Goal: Information Seeking & Learning: Learn about a topic

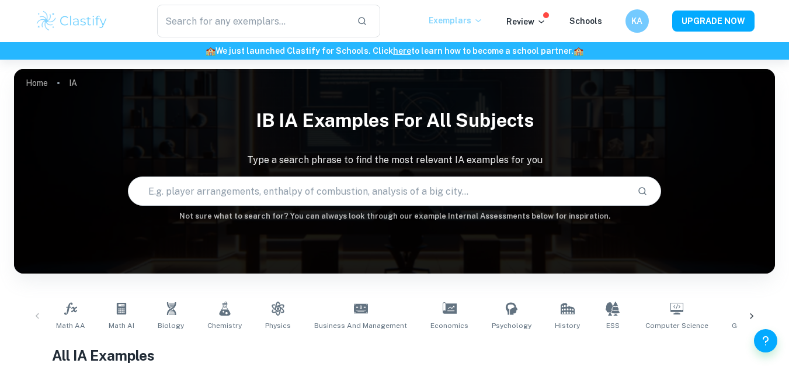
click at [470, 22] on p "Exemplars" at bounding box center [456, 20] width 54 height 13
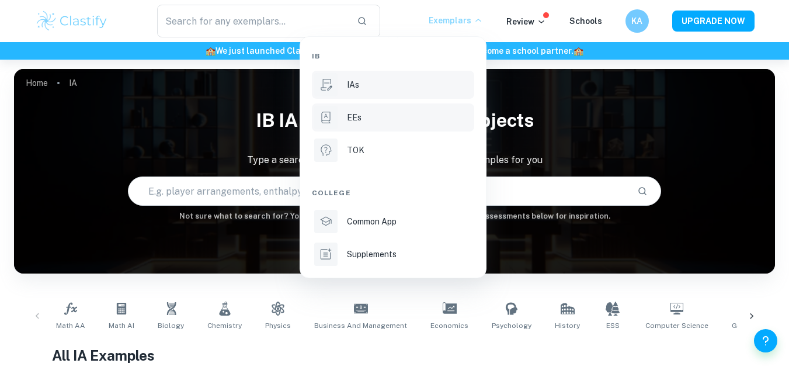
click at [350, 128] on li "EEs" at bounding box center [393, 117] width 162 height 28
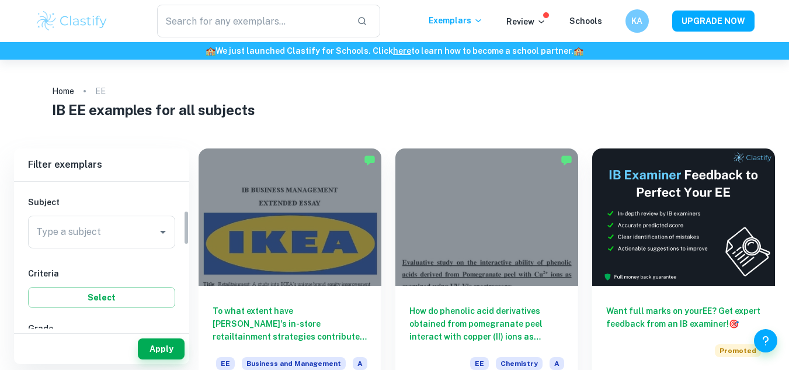
scroll to position [121, 0]
click at [120, 232] on input "Type a subject" at bounding box center [92, 231] width 119 height 22
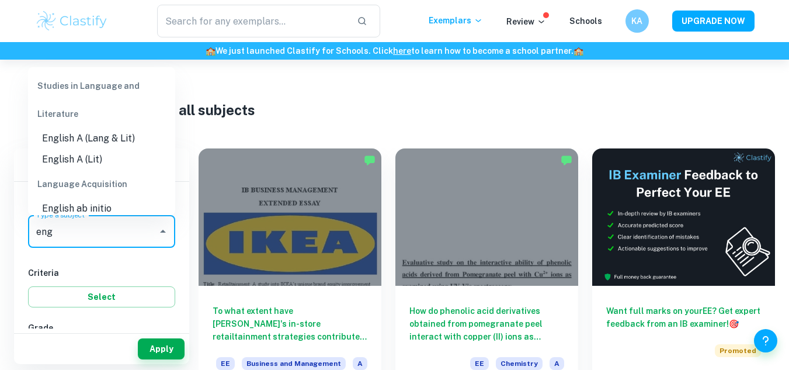
click at [103, 133] on li "English A (Lang & Lit)" at bounding box center [101, 138] width 147 height 21
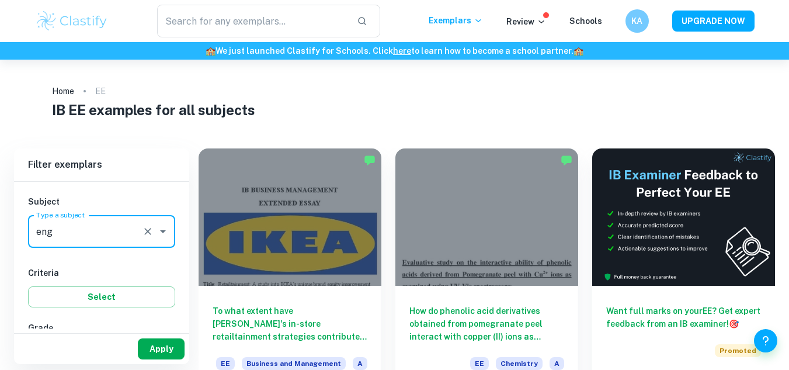
type input "English A (Lang & Lit)"
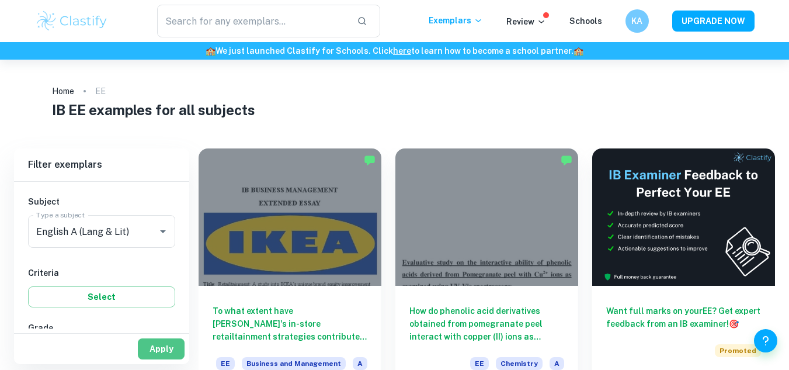
click at [159, 347] on button "Apply" at bounding box center [161, 348] width 47 height 21
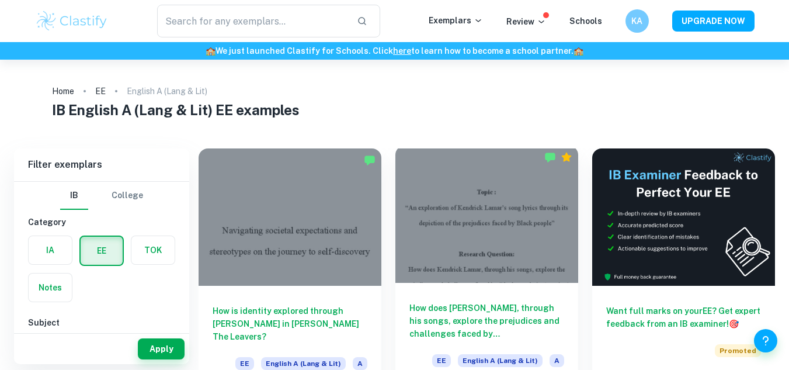
click at [438, 311] on h6 "How does [PERSON_NAME], through his songs, explore the prejudices and challenge…" at bounding box center [486, 320] width 155 height 39
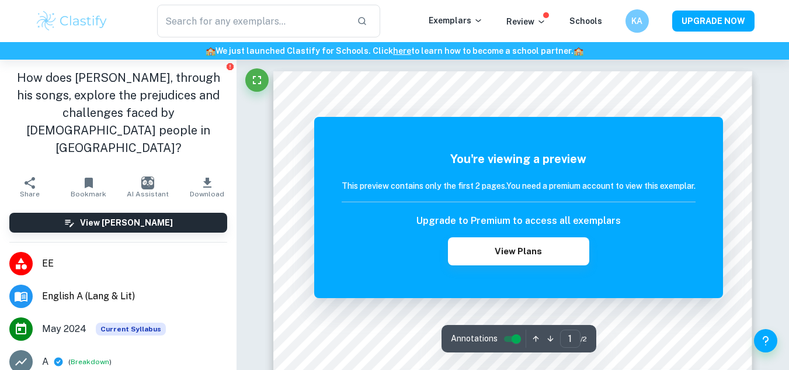
click at [646, 334] on div at bounding box center [513, 338] width 328 height 32
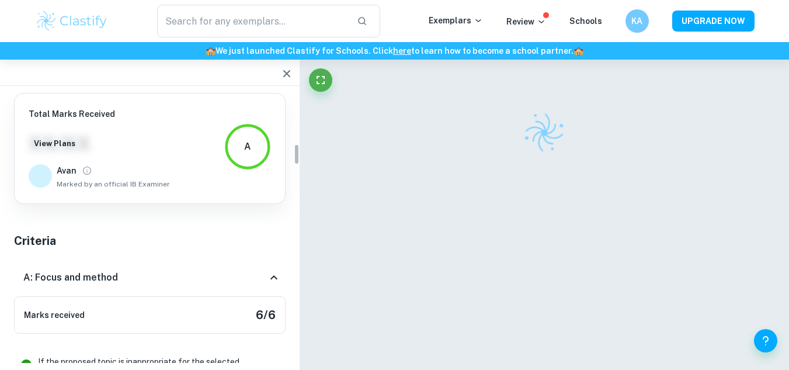
scroll to position [655, 0]
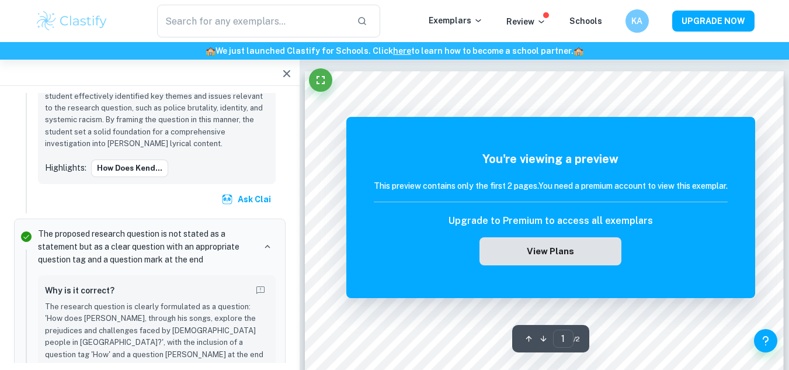
click at [546, 252] on button "View Plans" at bounding box center [549, 251] width 141 height 28
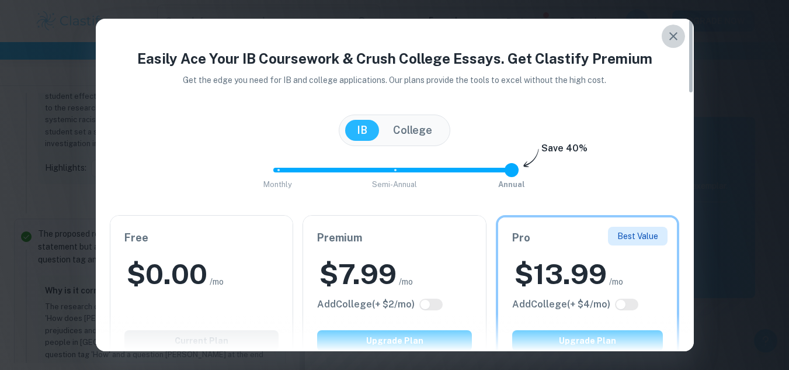
click at [673, 43] on button "button" at bounding box center [672, 36] width 23 height 23
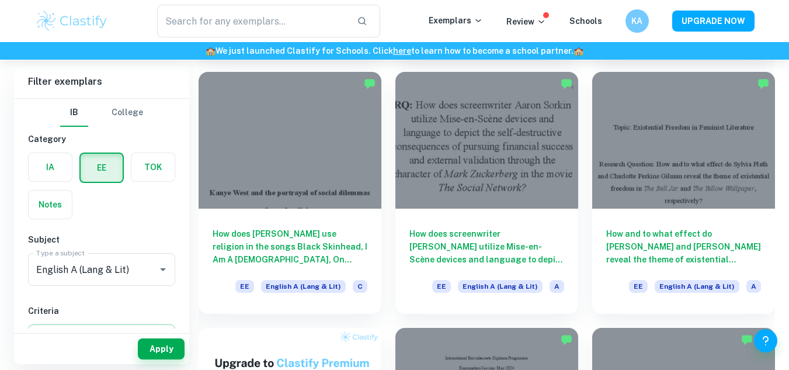
scroll to position [333, 0]
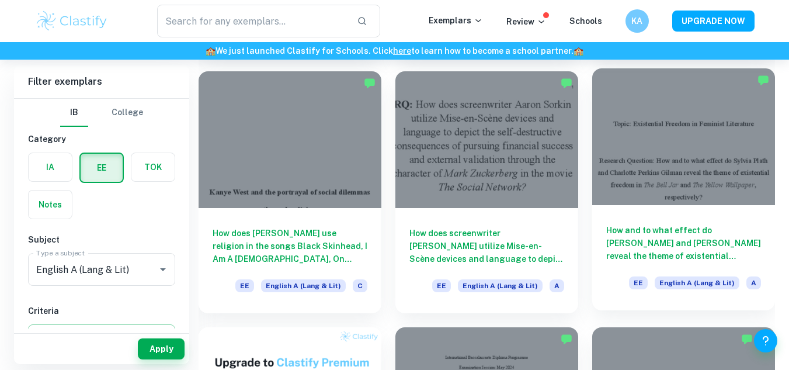
click at [633, 236] on h6 "How and to what effect do [PERSON_NAME] and [PERSON_NAME] reveal the theme of e…" at bounding box center [683, 243] width 155 height 39
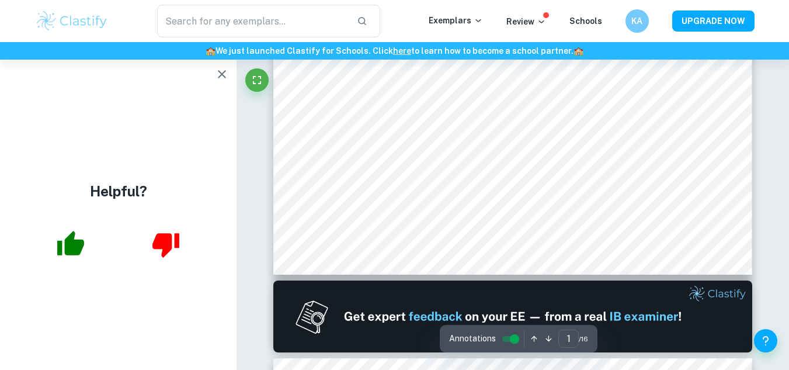
scroll to position [414, 0]
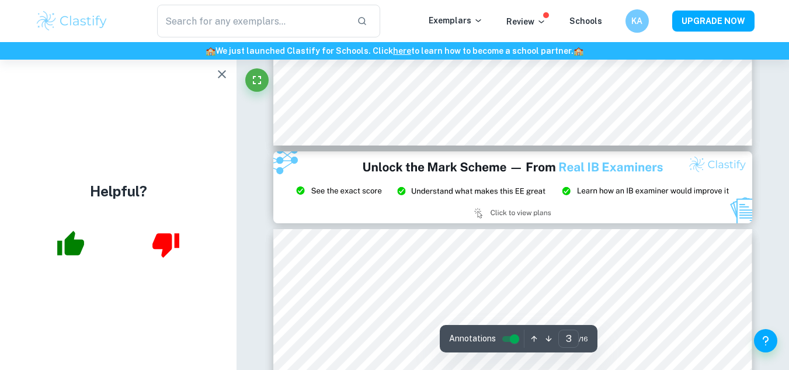
type input "2"
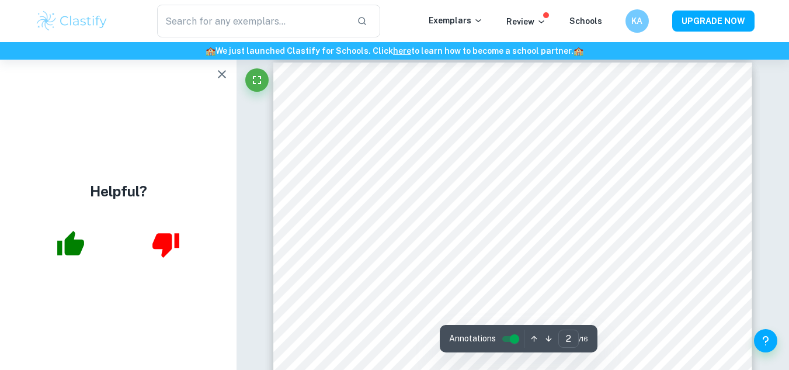
scroll to position [696, 0]
